Goal: Information Seeking & Learning: Find specific fact

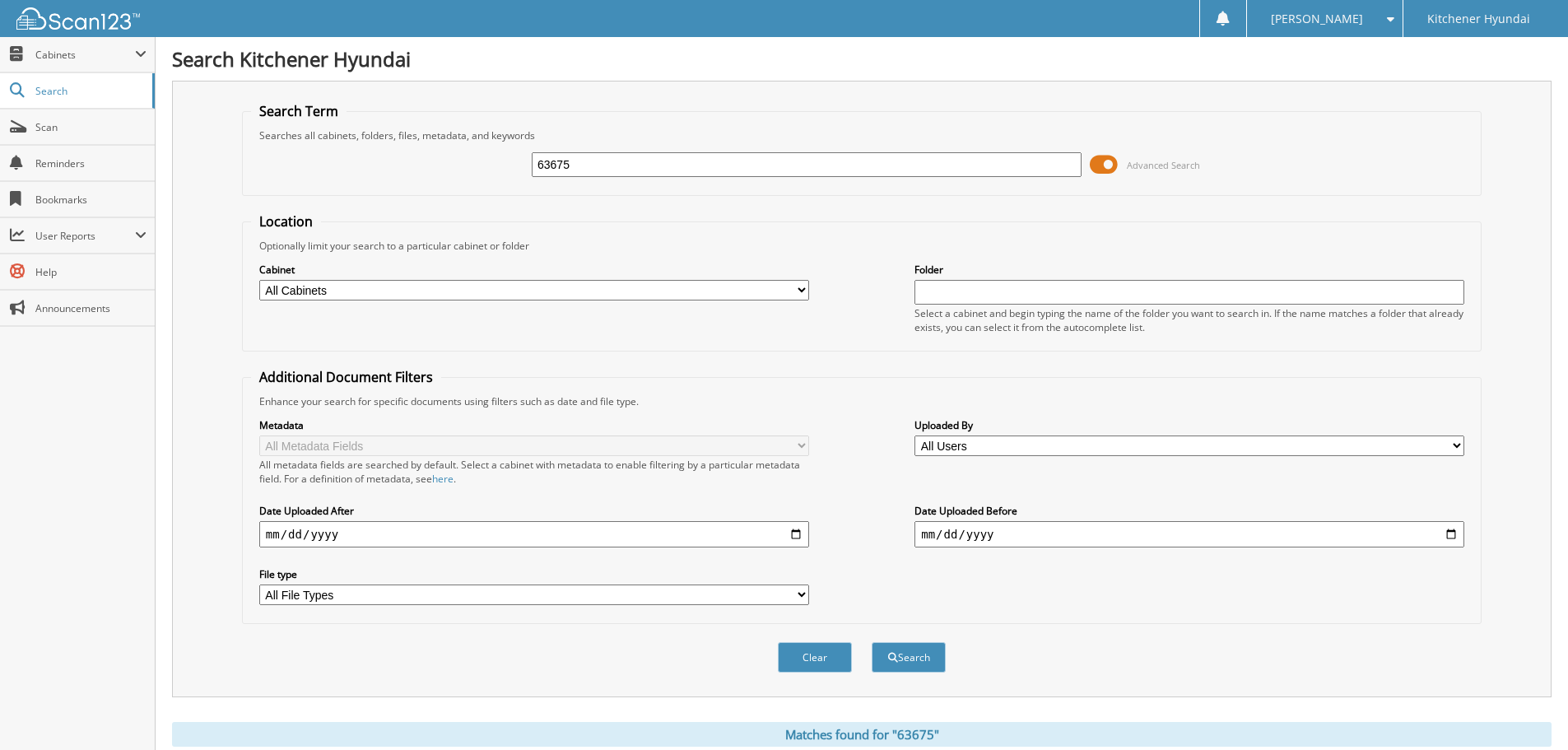
click at [663, 165] on input "63675" at bounding box center [806, 164] width 550 height 25
type input "[PERSON_NAME]"
click at [871, 642] on button "Search" at bounding box center [908, 657] width 74 height 31
click at [538, 287] on select "All Cabinets ALYSSA RO's CAR DEALS DEALER DOCS SERVICE RO TEMPORARY INBOX WHOLE…" at bounding box center [534, 290] width 550 height 20
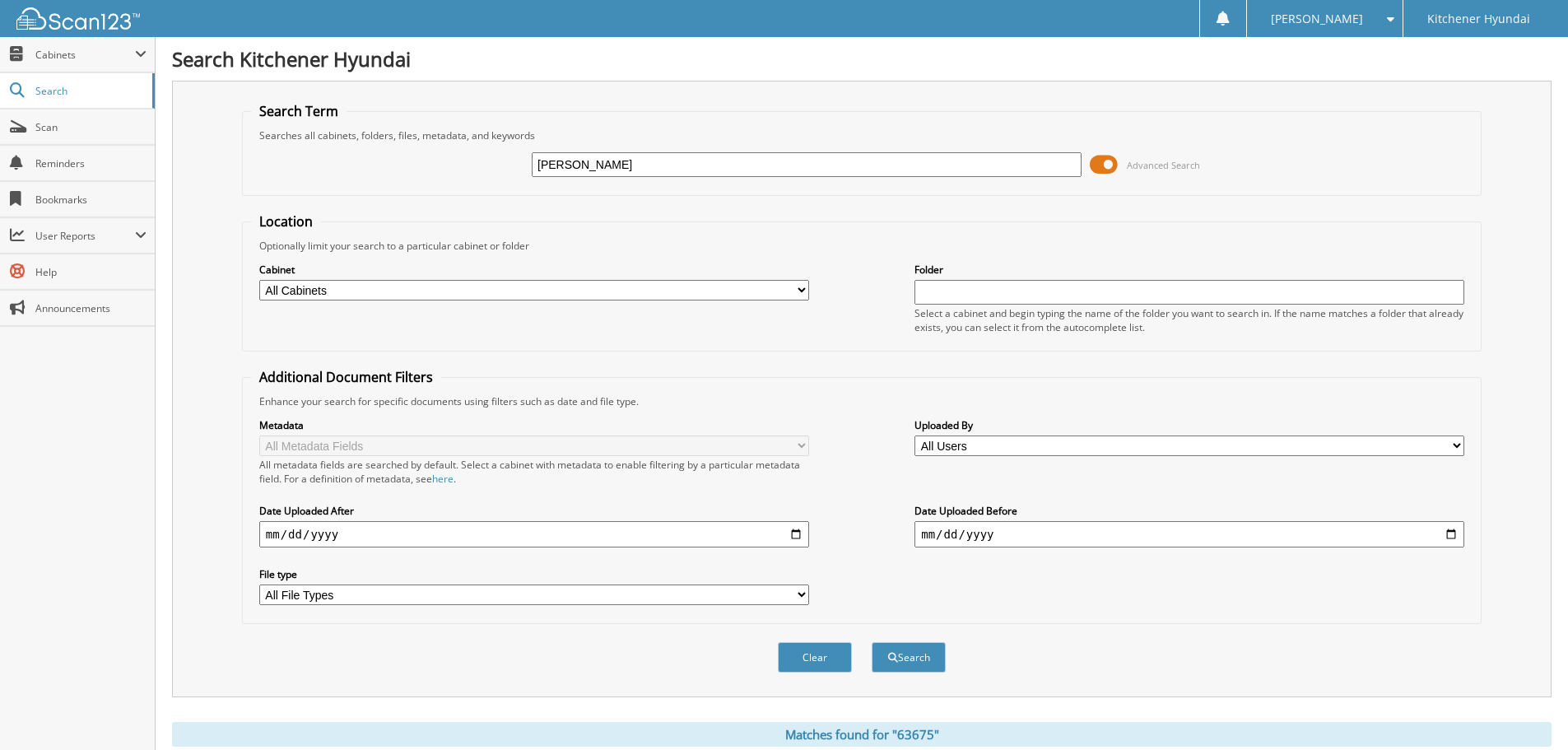
click at [626, 214] on fieldset "Location Optionally limit your search to a particular cabinet or folder Cabinet…" at bounding box center [861, 283] width 1239 height 139
click at [1067, 290] on input "text" at bounding box center [1189, 292] width 550 height 25
click at [836, 349] on fieldset "Location Optionally limit your search to a particular cabinet or folder Cabinet…" at bounding box center [861, 283] width 1239 height 139
click at [944, 459] on div "Metadata All Metadata Fields All metadata fields are searched by default. Selec…" at bounding box center [861, 511] width 1222 height 206
click at [948, 451] on select "All Users [PERSON_NAME] [PERSON_NAME] [PERSON_NAME] [PERSON_NAME] [PERSON_NAME]…" at bounding box center [1189, 446] width 550 height 20
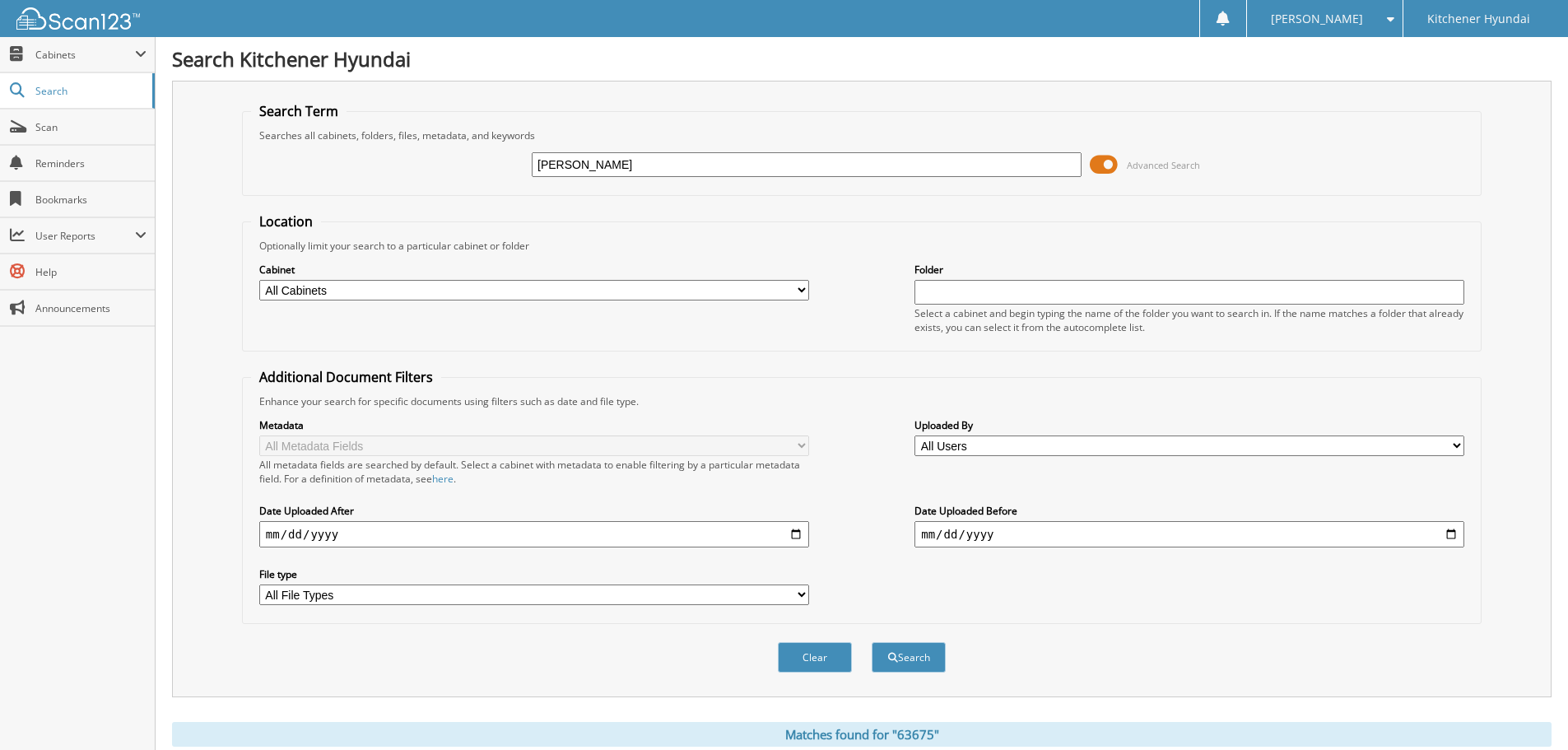
click at [870, 357] on div "Location Optionally limit your search to a particular cabinet or folder Cabinet…" at bounding box center [861, 418] width 1239 height 412
click at [919, 662] on button "Search" at bounding box center [908, 657] width 74 height 31
click at [709, 288] on select "All Cabinets ALYSSA RO's CAR DEALS DEALER DOCS SERVICE RO TEMPORARY INBOX WHOLE…" at bounding box center [534, 290] width 550 height 20
click at [715, 252] on div "Optionally limit your search to a particular cabinet or folder" at bounding box center [861, 245] width 1222 height 14
click at [891, 567] on div "Metadata All Metadata Fields All metadata fields are searched by default. Selec…" at bounding box center [861, 511] width 1222 height 206
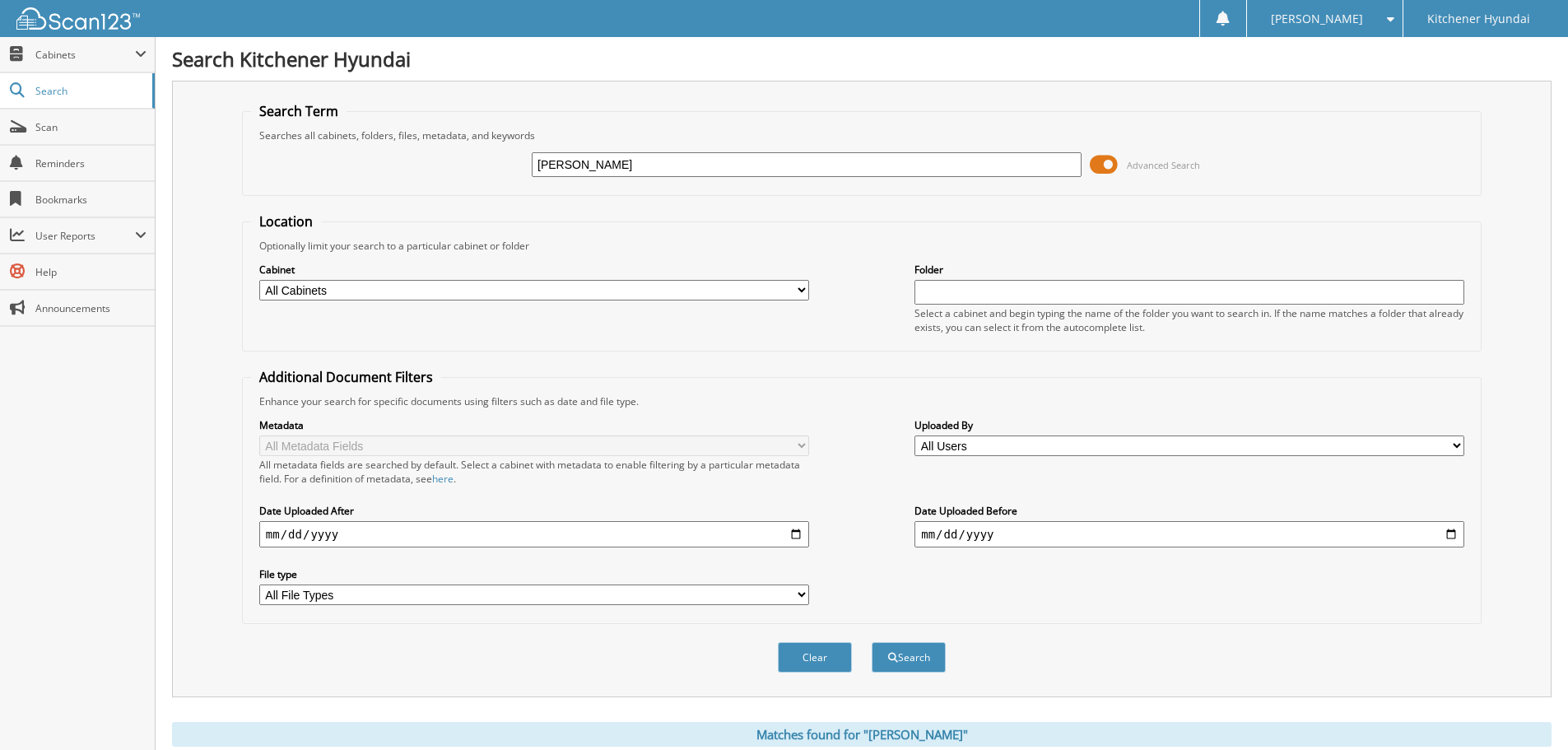
click at [797, 599] on select "All File Types CAB PDF PNG" at bounding box center [534, 595] width 550 height 20
click at [904, 582] on div "Metadata All Metadata Fields All metadata fields are searched by default. Selec…" at bounding box center [861, 511] width 1222 height 206
click at [975, 441] on select "All Users [PERSON_NAME] [PERSON_NAME] [PERSON_NAME] [PERSON_NAME] [PERSON_NAME]…" at bounding box center [1189, 446] width 550 height 20
click at [847, 446] on div "Metadata All Metadata Fields All metadata fields are searched by default. Selec…" at bounding box center [861, 511] width 1222 height 206
click at [846, 406] on div "Enhance your search for specific documents using filters such as date and file …" at bounding box center [861, 401] width 1222 height 14
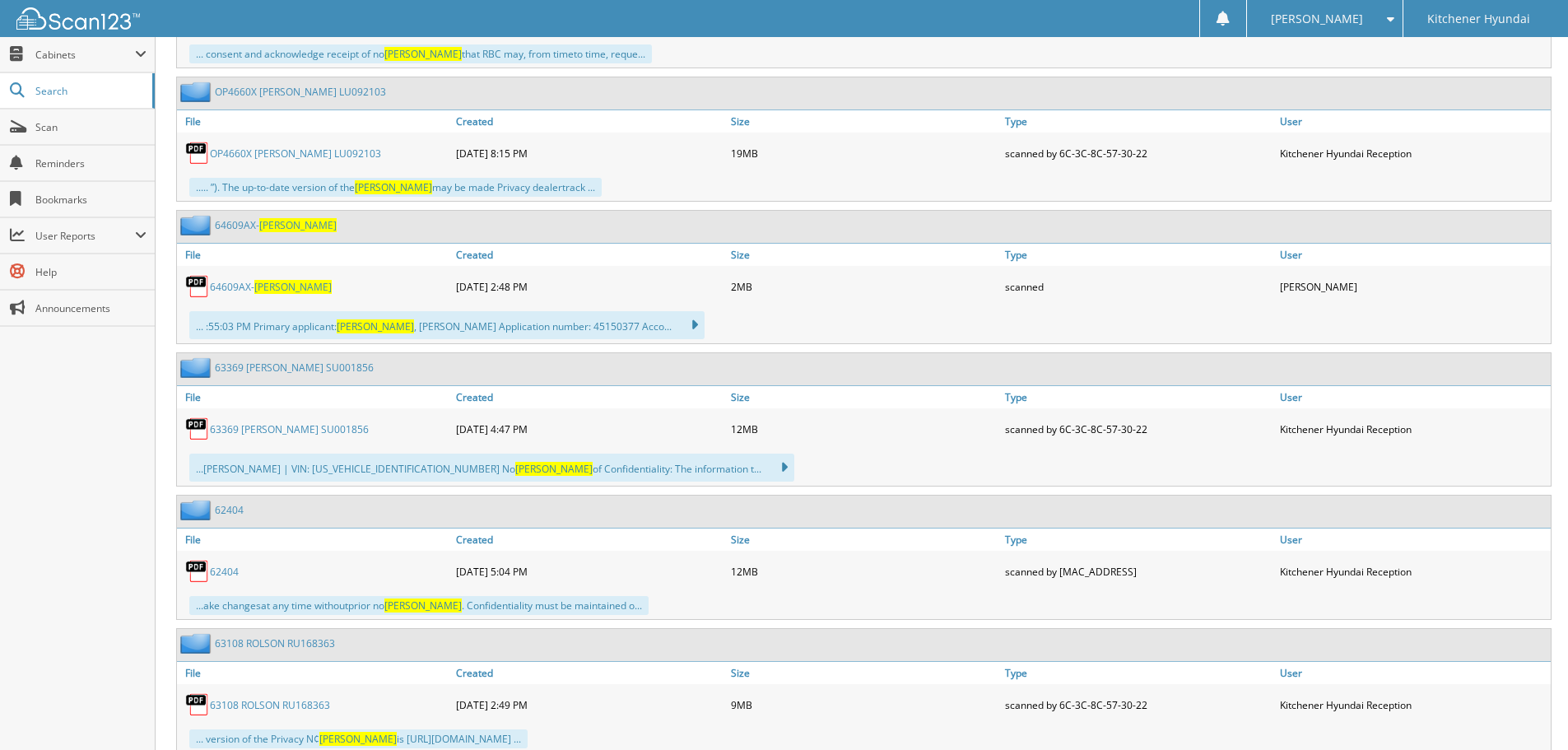
scroll to position [1811, 0]
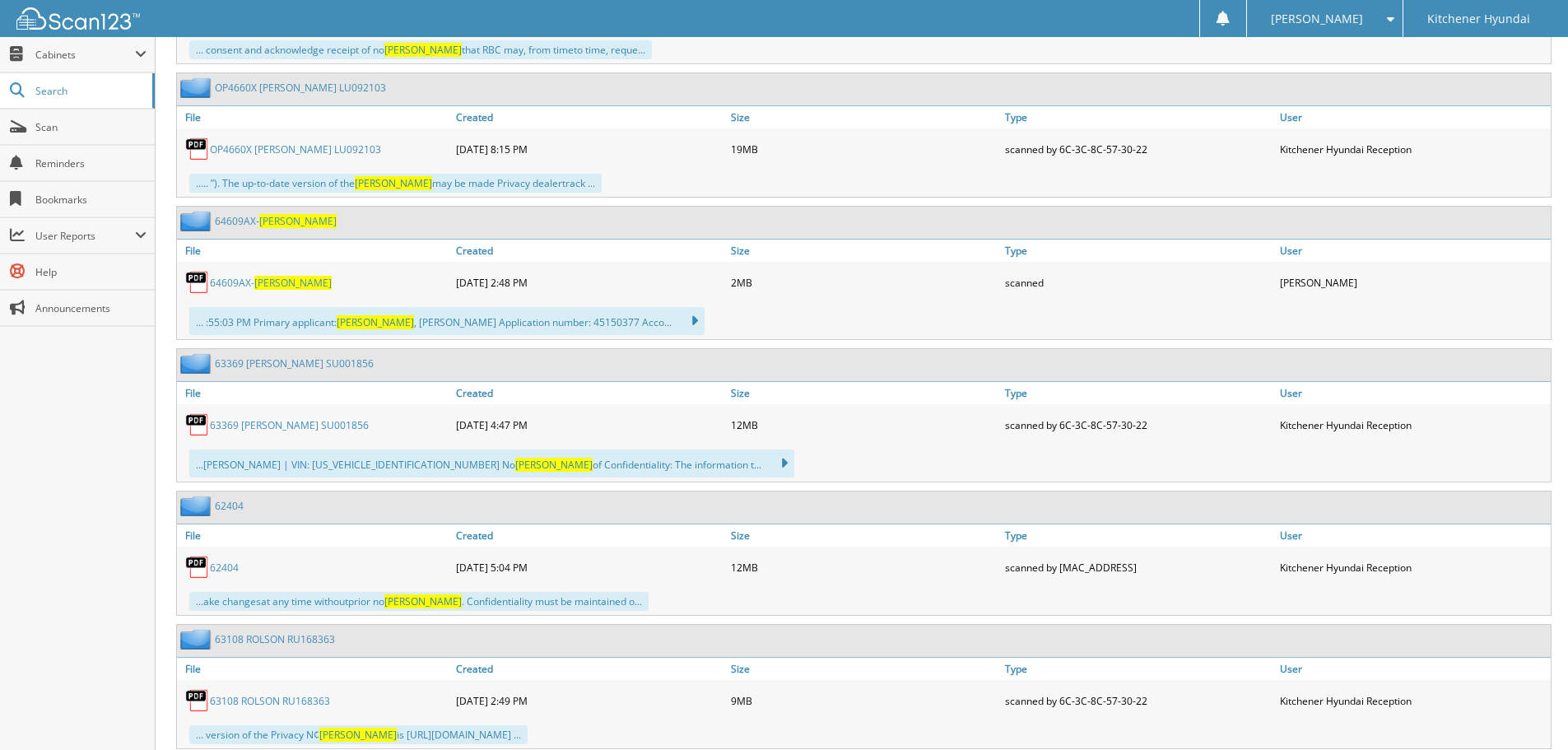
click at [241, 284] on link "64609AX- [PERSON_NAME]" at bounding box center [270, 283] width 122 height 14
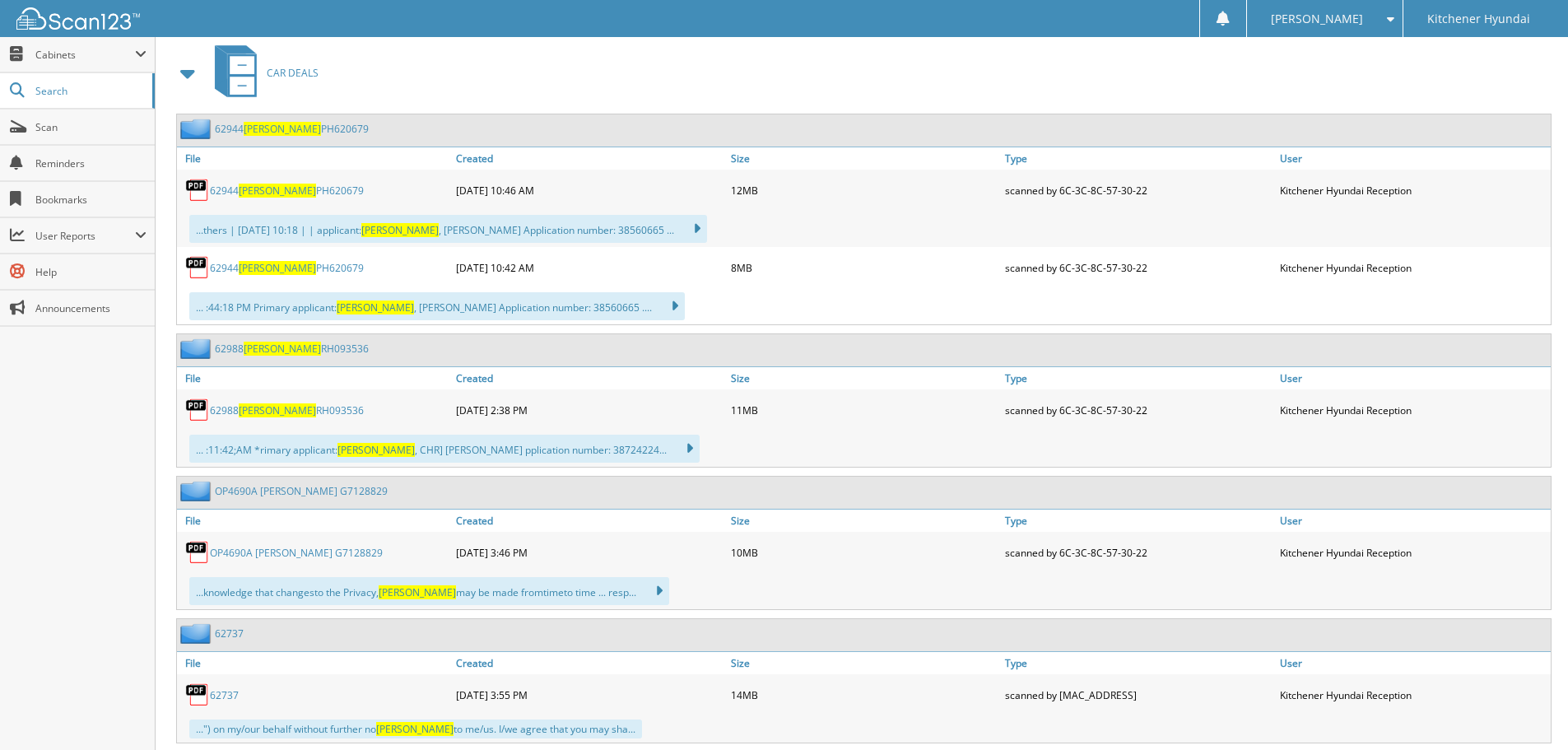
scroll to position [0, 0]
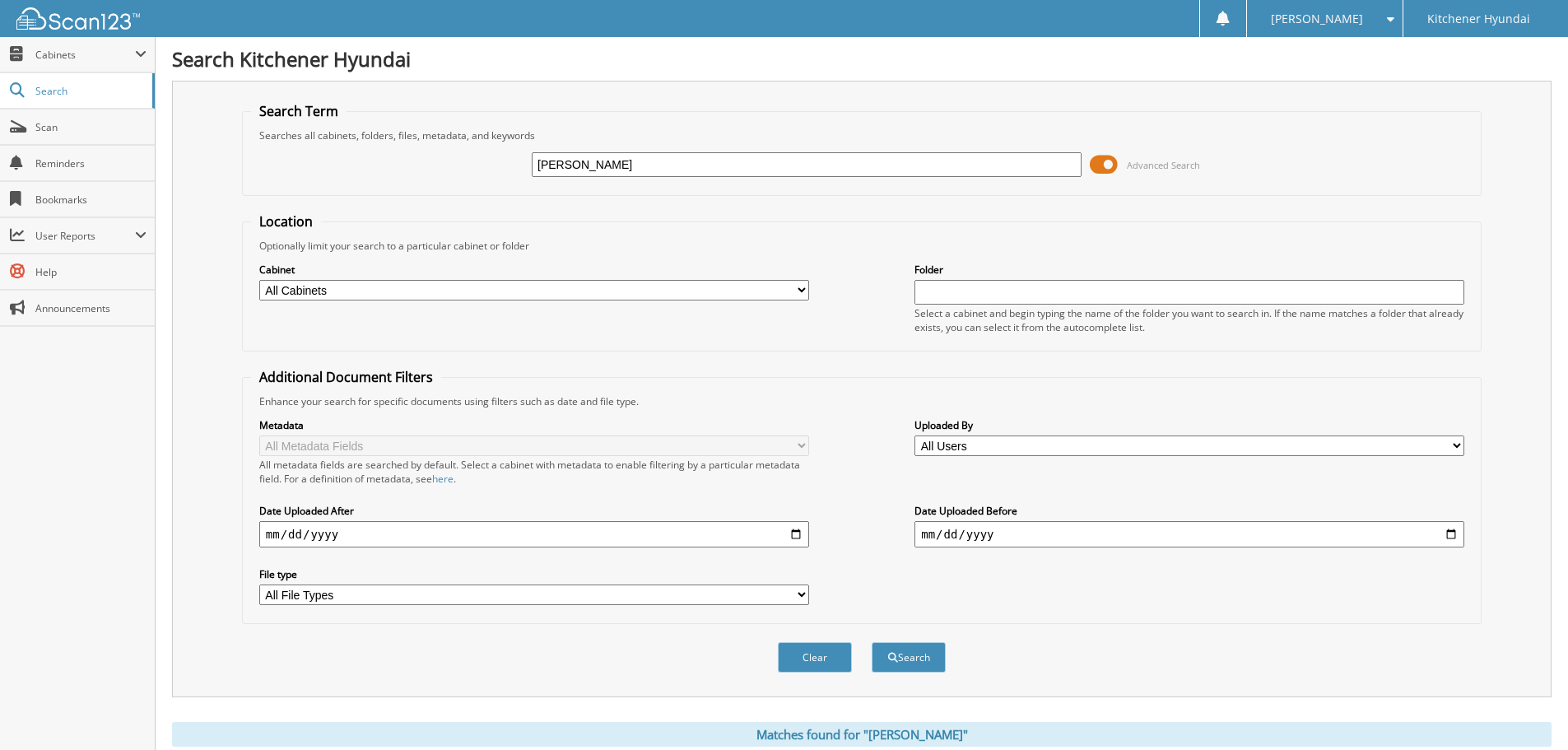
click at [572, 163] on input "[PERSON_NAME]" at bounding box center [806, 164] width 550 height 25
type input "[PERSON_NAME]"
click at [871, 642] on button "Search" at bounding box center [908, 657] width 74 height 31
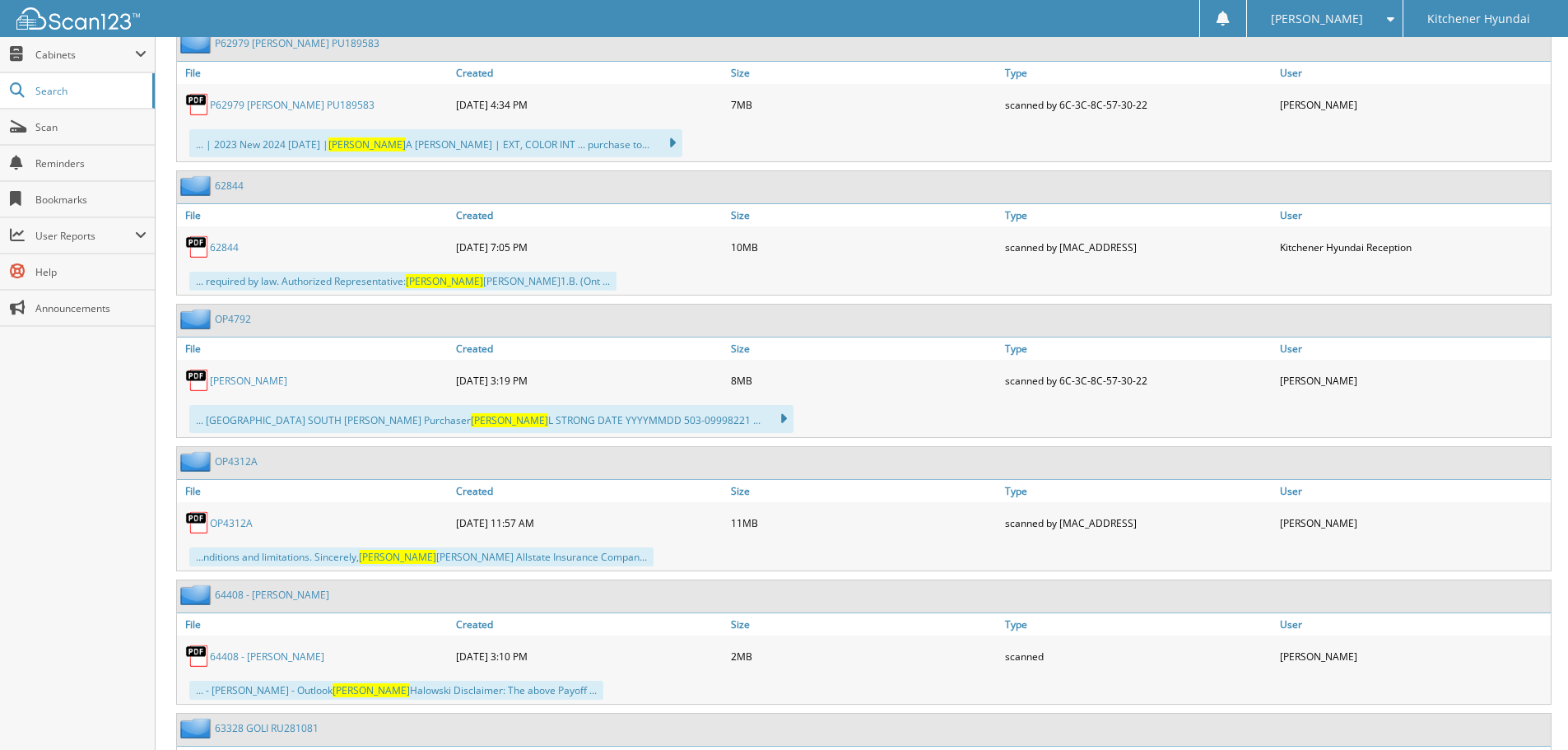
scroll to position [2470, 0]
